Goal: Find specific page/section: Find specific page/section

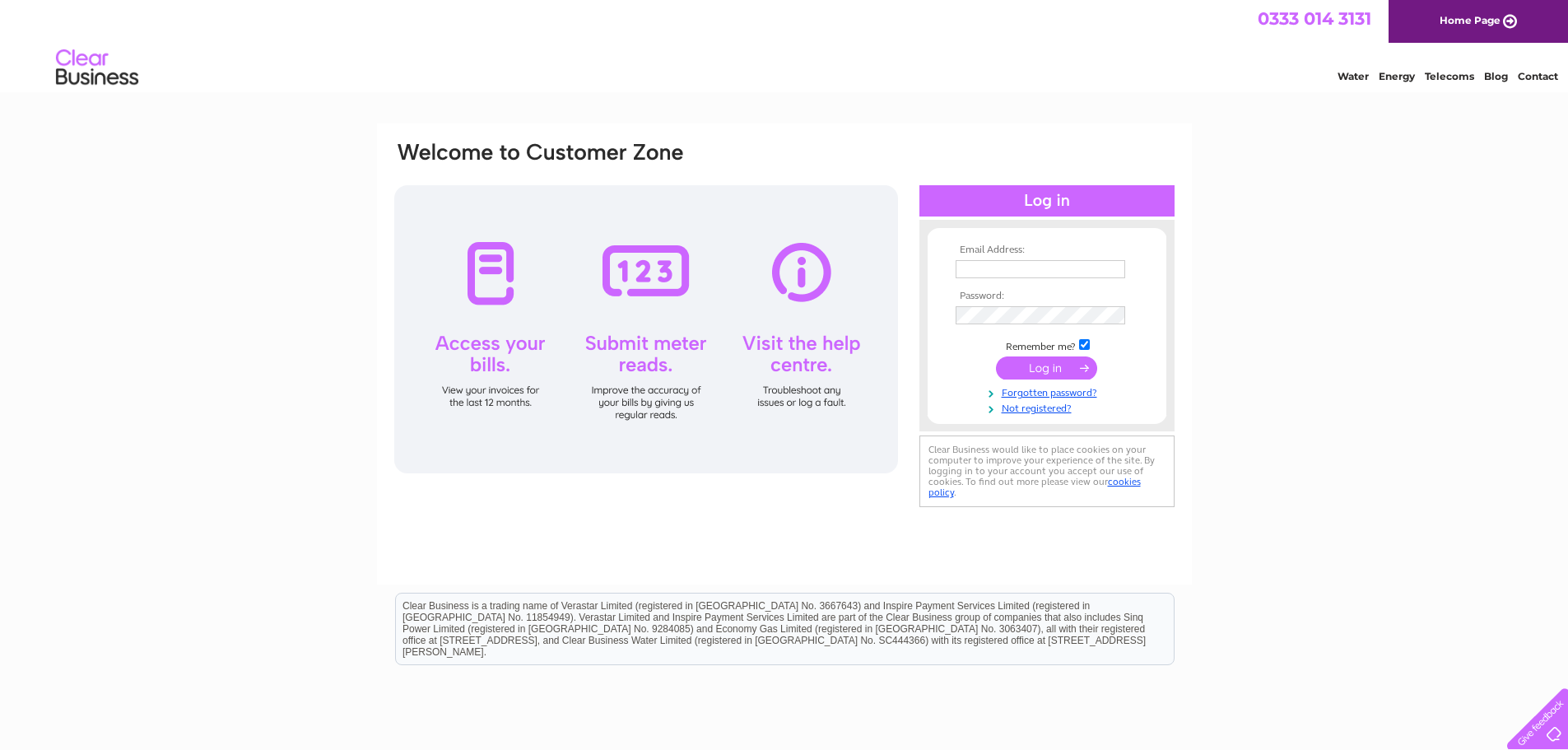
type input "[EMAIL_ADDRESS][DOMAIN_NAME]"
click at [1042, 367] on input "submit" at bounding box center [1046, 367] width 102 height 23
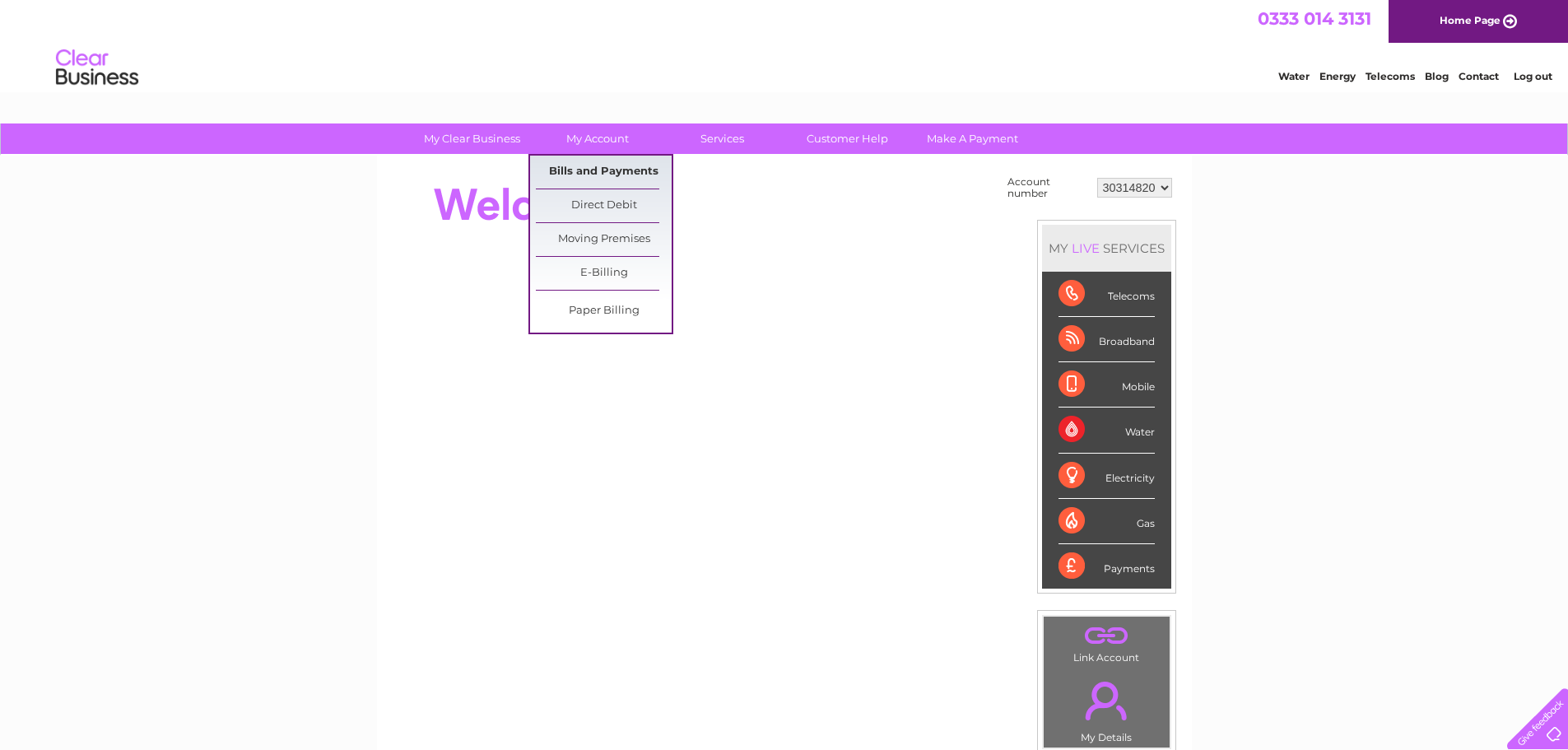
click at [601, 171] on link "Bills and Payments" at bounding box center [604, 171] width 136 height 33
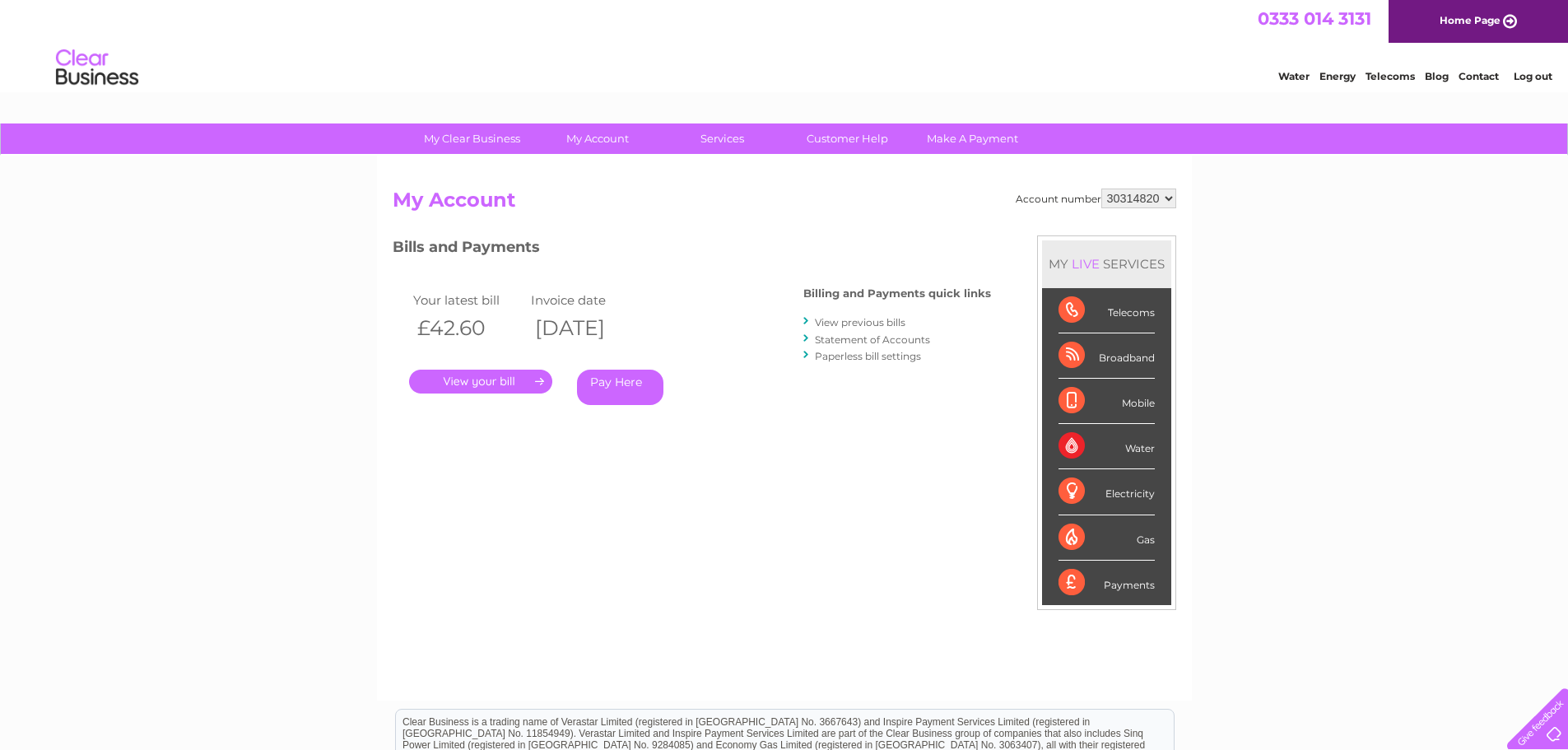
click at [498, 377] on link "." at bounding box center [481, 381] width 143 height 24
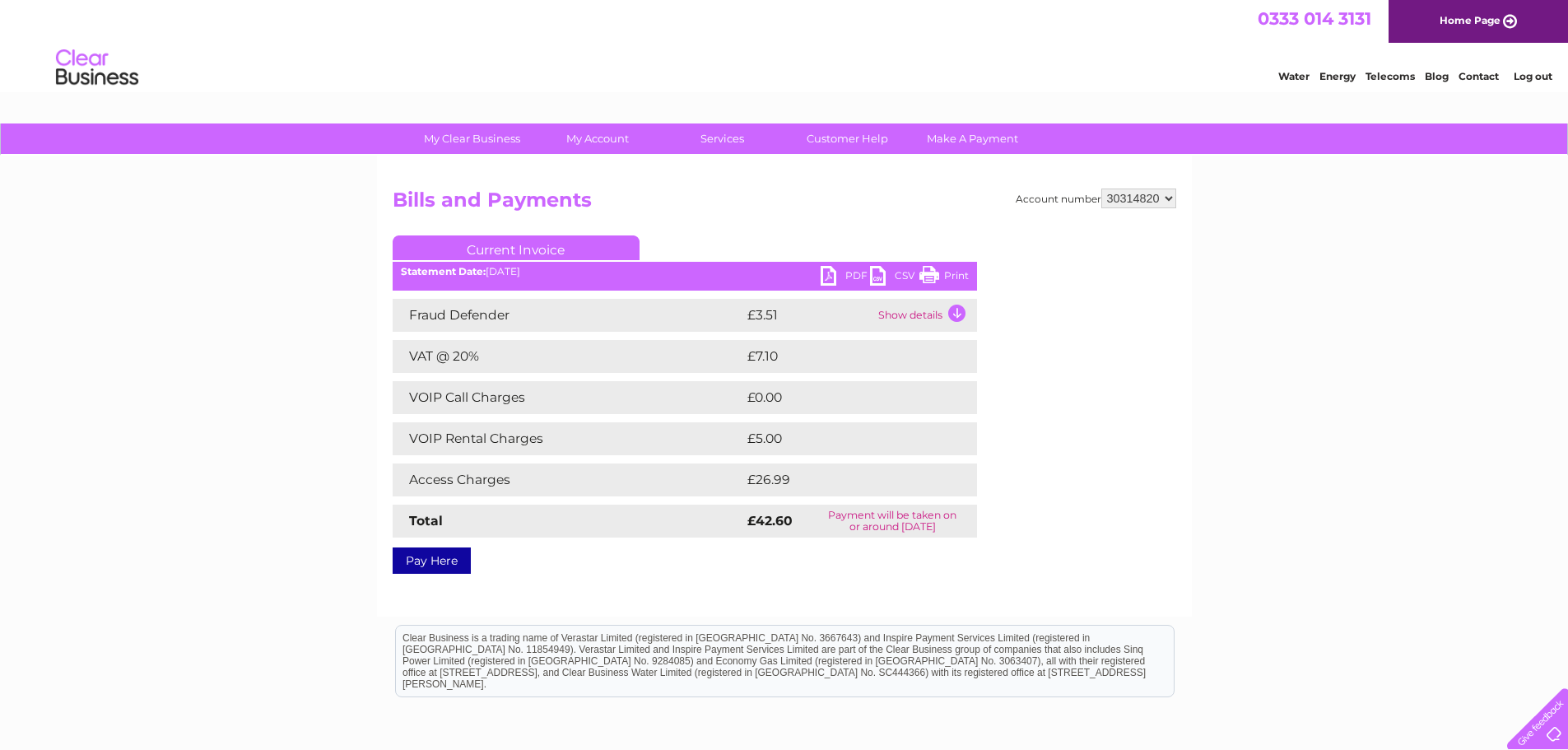
click at [844, 274] on link "PDF" at bounding box center [845, 277] width 49 height 24
